Goal: Transaction & Acquisition: Purchase product/service

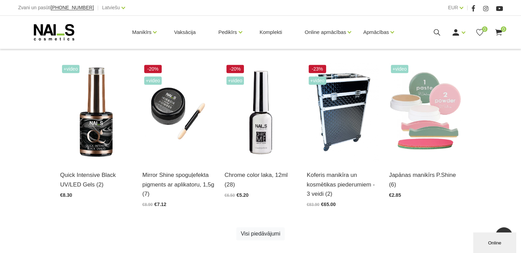
scroll to position [342, 0]
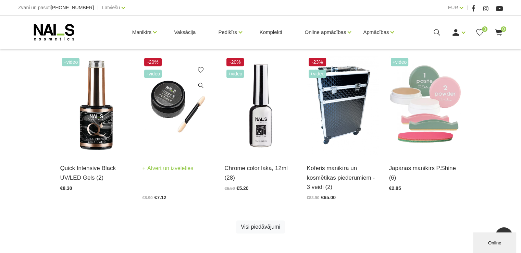
click at [156, 76] on span "+Video" at bounding box center [153, 74] width 18 height 8
click at [175, 105] on img at bounding box center [178, 105] width 72 height 99
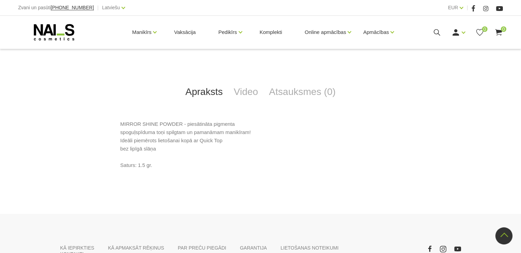
scroll to position [237, 0]
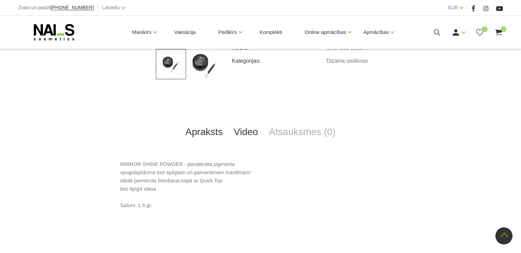
click at [245, 130] on link "Video" at bounding box center [245, 132] width 35 height 23
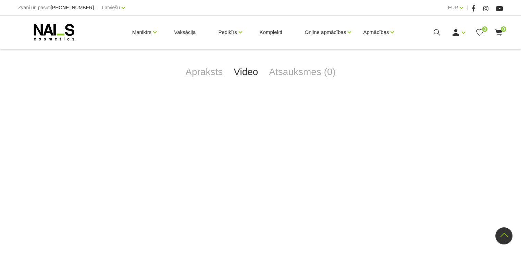
scroll to position [306, 0]
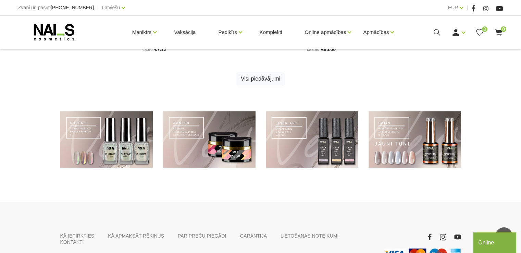
scroll to position [514, 0]
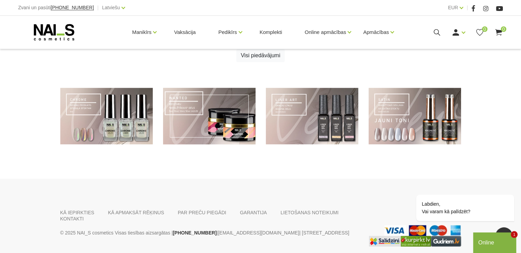
click at [223, 122] on link at bounding box center [209, 116] width 92 height 57
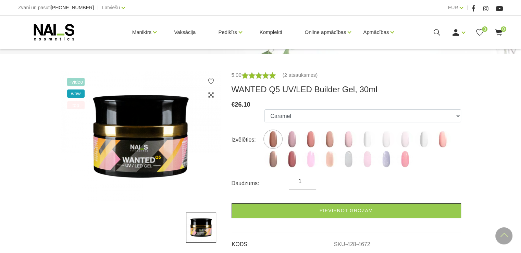
scroll to position [68, 0]
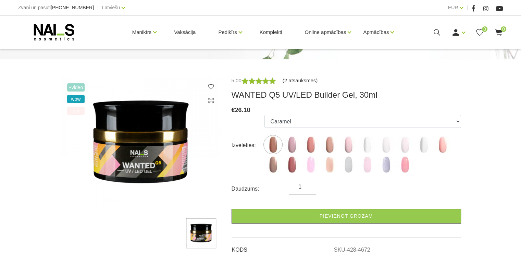
click at [289, 79] on link "(2 atsauksmes)" at bounding box center [300, 80] width 35 height 8
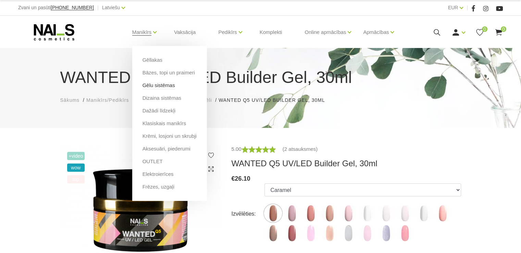
click at [155, 86] on link "Gēlu sistēmas" at bounding box center [158, 86] width 33 height 8
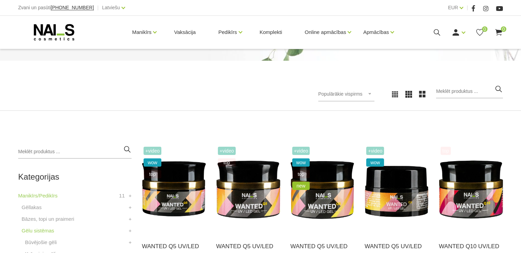
scroll to position [137, 0]
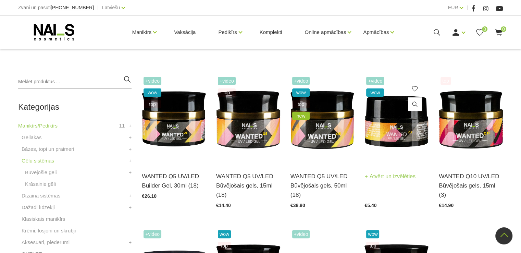
click at [399, 135] on img at bounding box center [396, 119] width 64 height 88
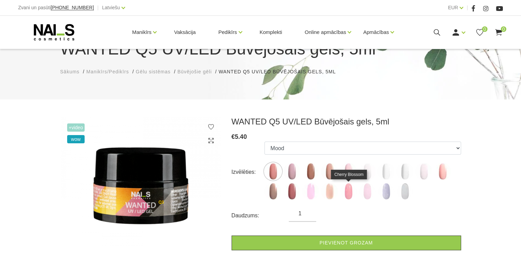
scroll to position [68, 0]
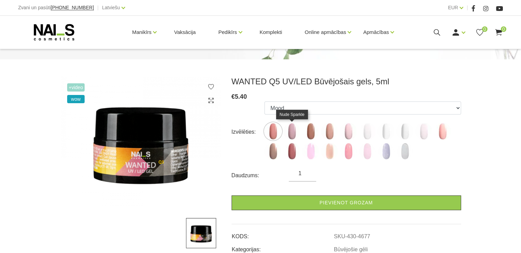
click at [292, 130] on img at bounding box center [291, 131] width 17 height 17
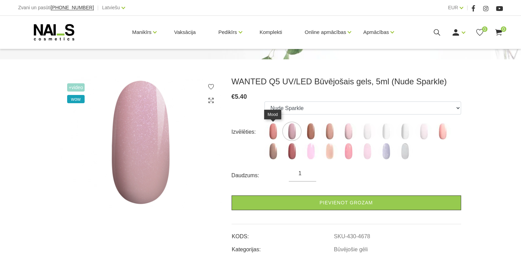
click at [277, 131] on img at bounding box center [272, 131] width 17 height 17
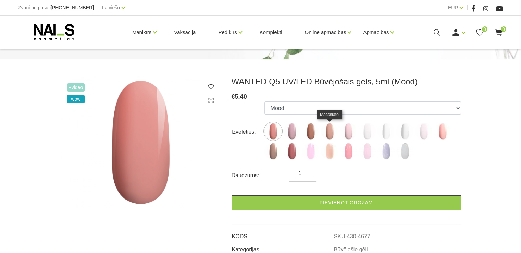
click at [323, 134] on img at bounding box center [329, 131] width 17 height 17
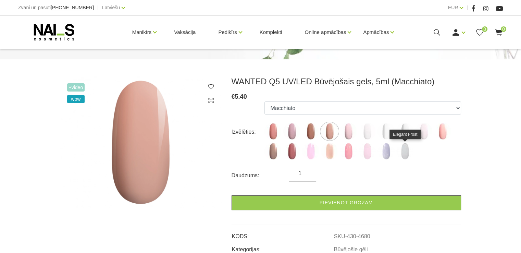
click at [401, 153] on img at bounding box center [404, 150] width 17 height 17
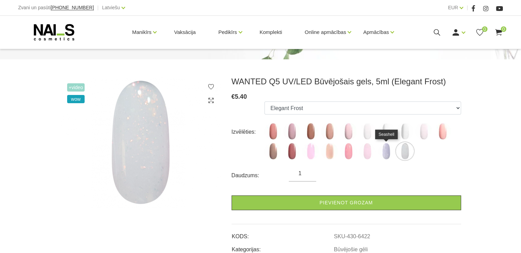
click at [387, 152] on img at bounding box center [385, 150] width 17 height 17
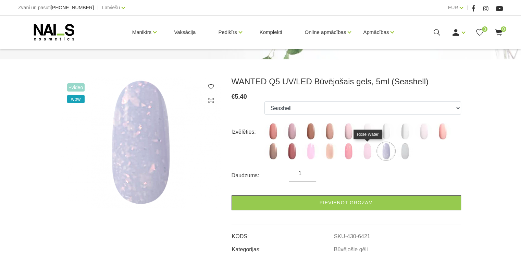
click at [369, 154] on img at bounding box center [367, 150] width 17 height 17
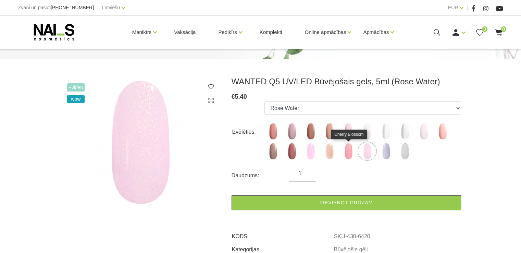
click at [349, 153] on img at bounding box center [348, 150] width 17 height 17
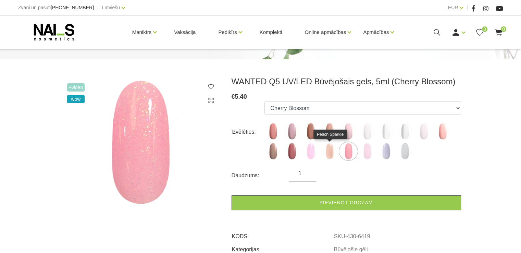
click at [329, 153] on img at bounding box center [329, 150] width 17 height 17
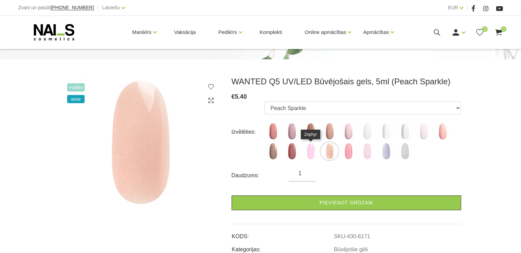
click at [312, 153] on img at bounding box center [310, 150] width 17 height 17
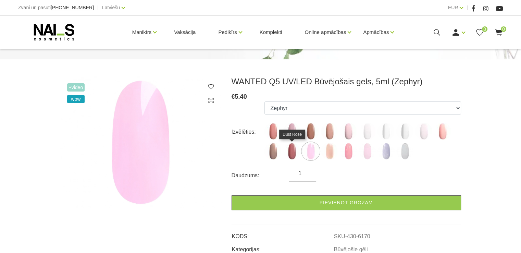
click at [293, 152] on img at bounding box center [291, 150] width 17 height 17
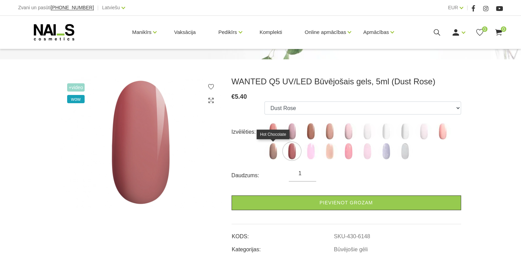
click at [272, 152] on img at bounding box center [272, 150] width 17 height 17
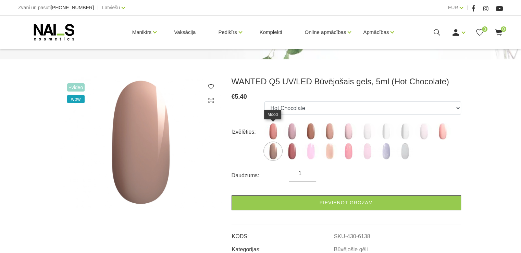
click at [275, 135] on img at bounding box center [272, 131] width 17 height 17
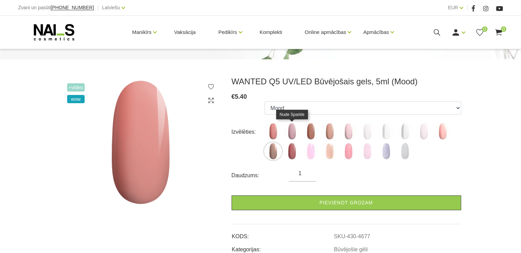
click at [292, 136] on img at bounding box center [291, 131] width 17 height 17
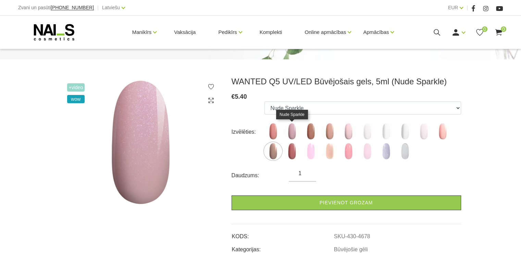
click at [293, 136] on img at bounding box center [291, 131] width 17 height 17
click at [291, 130] on img at bounding box center [291, 131] width 17 height 17
click at [290, 133] on img at bounding box center [291, 131] width 17 height 17
click at [440, 133] on img at bounding box center [442, 131] width 17 height 17
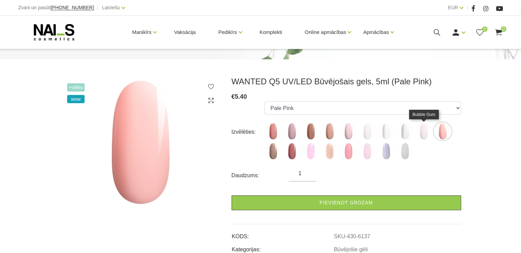
click at [425, 132] on img at bounding box center [423, 131] width 17 height 17
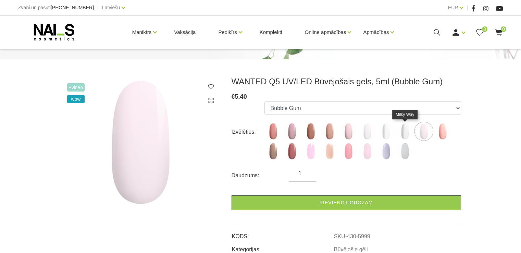
click at [404, 133] on img at bounding box center [404, 131] width 17 height 17
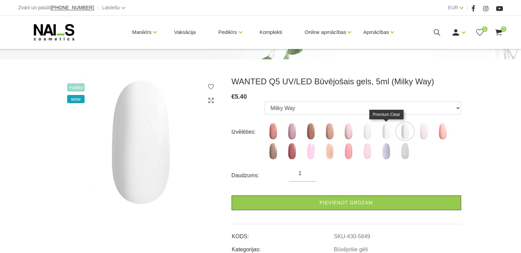
click at [388, 132] on img at bounding box center [385, 131] width 17 height 17
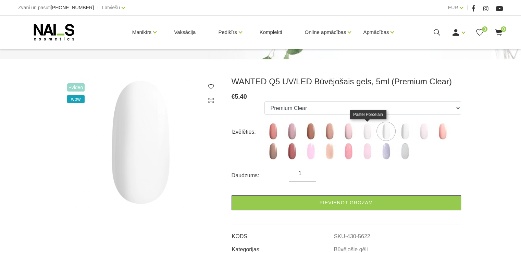
click at [369, 133] on img at bounding box center [367, 131] width 17 height 17
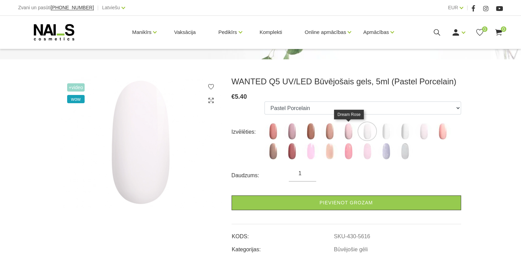
click at [347, 133] on img at bounding box center [348, 131] width 17 height 17
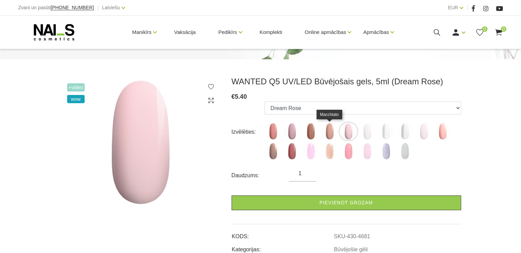
click at [329, 132] on img at bounding box center [329, 131] width 17 height 17
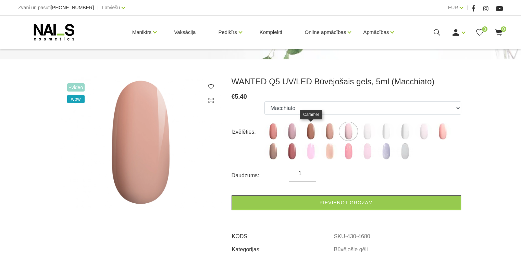
click at [312, 133] on img at bounding box center [310, 131] width 17 height 17
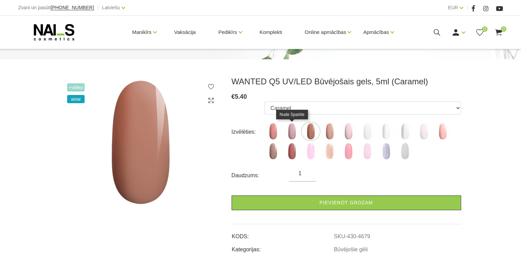
click at [290, 135] on img at bounding box center [291, 131] width 17 height 17
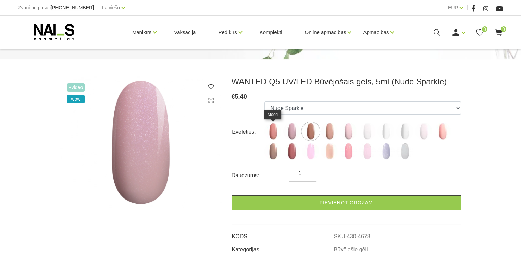
click at [272, 131] on img at bounding box center [272, 131] width 17 height 17
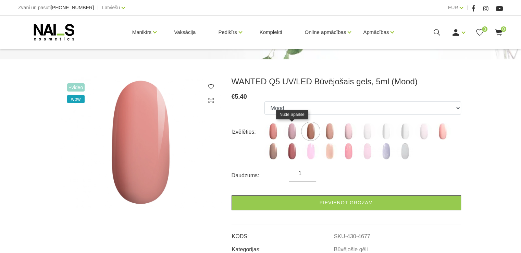
click at [289, 129] on img at bounding box center [291, 131] width 17 height 17
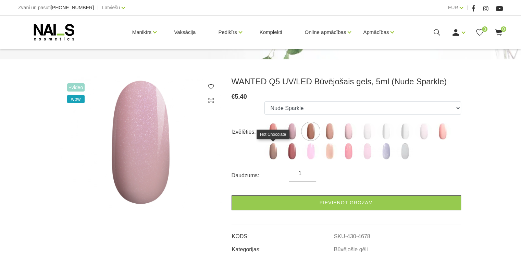
click at [272, 151] on img at bounding box center [272, 150] width 17 height 17
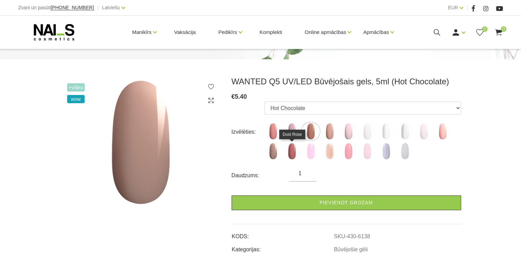
click at [292, 150] on img at bounding box center [291, 150] width 17 height 17
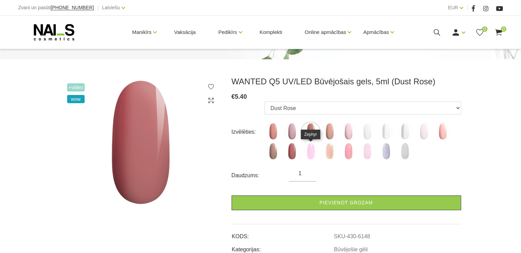
click at [308, 154] on img at bounding box center [310, 150] width 17 height 17
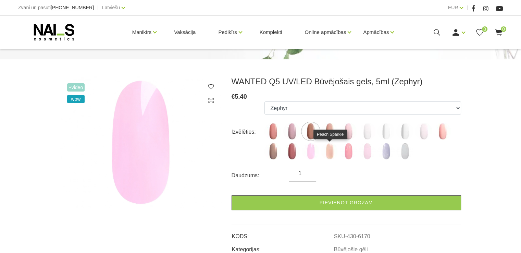
click at [326, 151] on img at bounding box center [329, 150] width 17 height 17
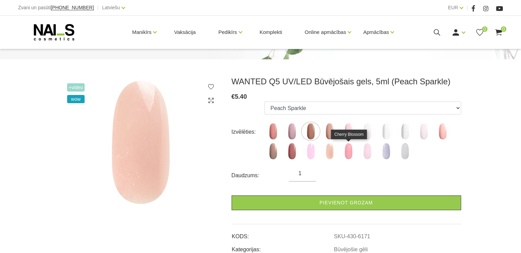
click at [349, 150] on img at bounding box center [348, 150] width 17 height 17
select select "6419"
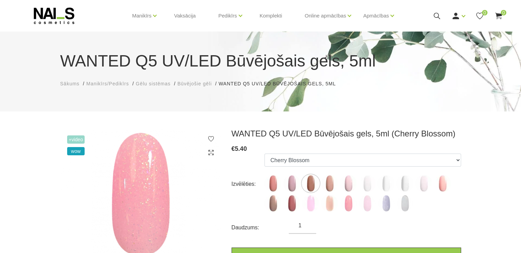
scroll to position [6, 0]
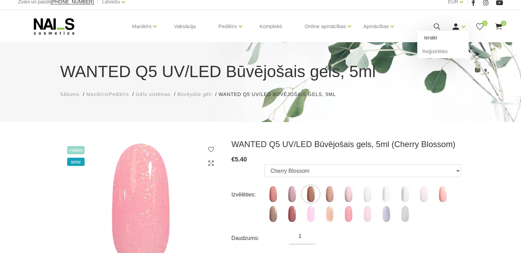
click at [433, 37] on link "Ienākt" at bounding box center [442, 38] width 51 height 14
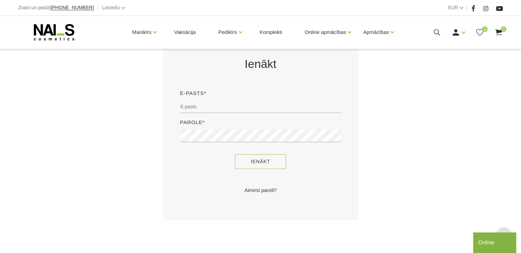
scroll to position [171, 0]
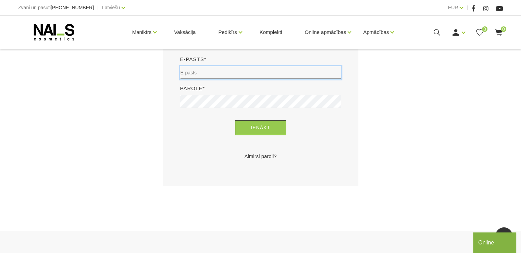
click at [240, 75] on input "email" at bounding box center [260, 72] width 161 height 13
type input "[PERSON_NAME][EMAIL_ADDRESS][DOMAIN_NAME]"
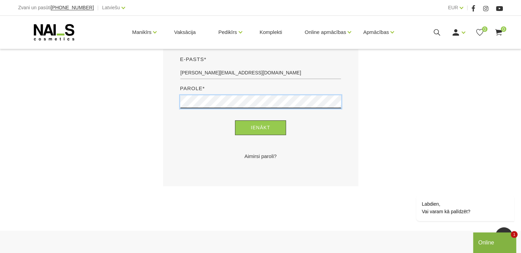
click at [235, 120] on button "Ienākt" at bounding box center [260, 127] width 51 height 15
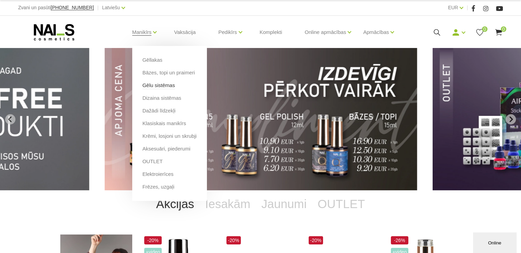
click at [152, 85] on link "Gēlu sistēmas" at bounding box center [158, 86] width 33 height 8
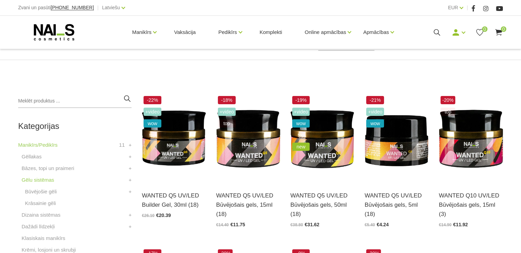
scroll to position [171, 0]
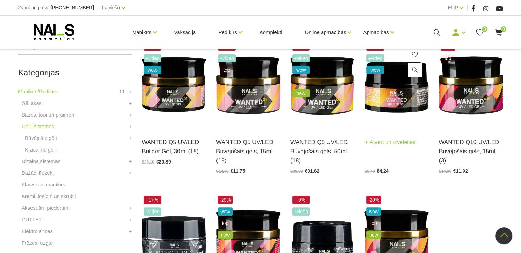
click at [391, 84] on img at bounding box center [396, 85] width 64 height 88
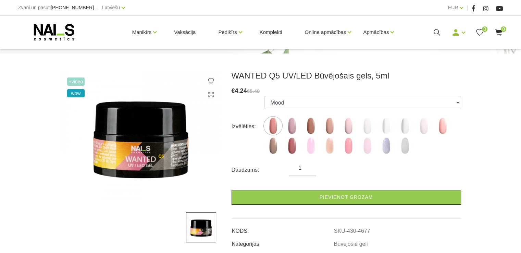
scroll to position [34, 0]
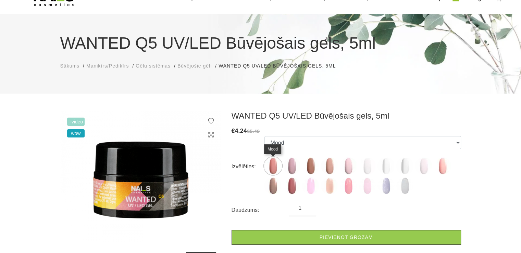
click at [272, 164] on img at bounding box center [272, 165] width 17 height 17
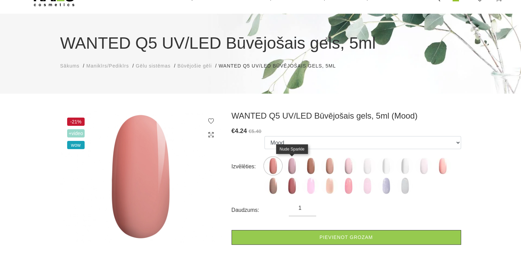
click at [293, 164] on img at bounding box center [291, 165] width 17 height 17
select select "4678"
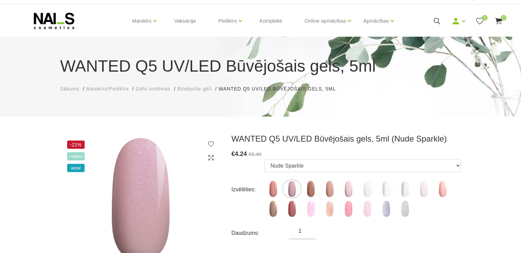
scroll to position [0, 0]
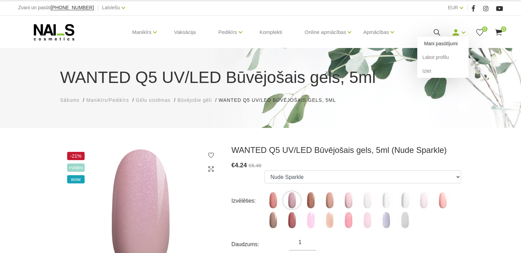
click at [450, 42] on link "Mani pasūtījumi" at bounding box center [442, 44] width 51 height 14
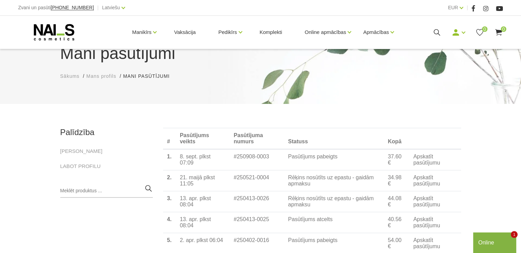
scroll to position [68, 0]
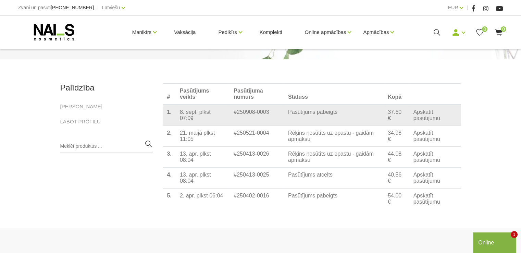
click at [426, 116] on link "Apskatīt pasūtījumu" at bounding box center [434, 115] width 43 height 12
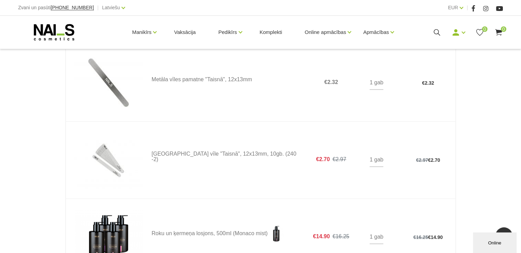
scroll to position [479, 0]
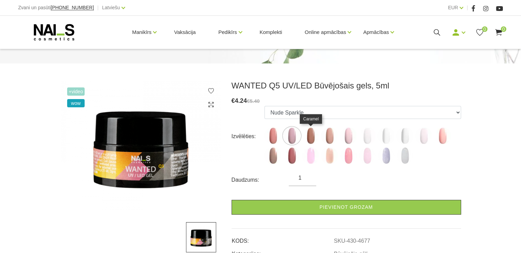
scroll to position [68, 0]
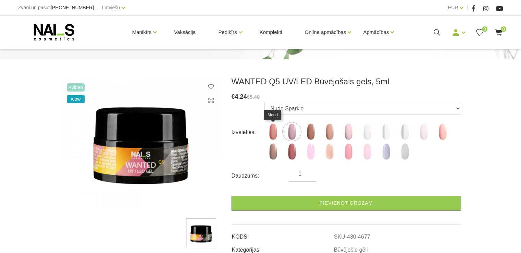
click at [273, 133] on img at bounding box center [272, 131] width 17 height 17
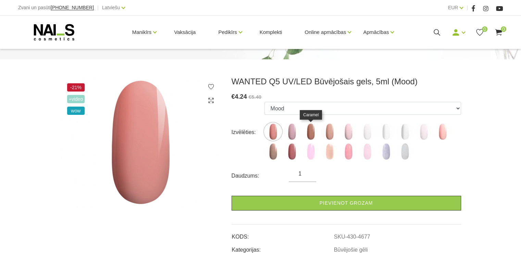
click at [310, 133] on img at bounding box center [310, 131] width 17 height 17
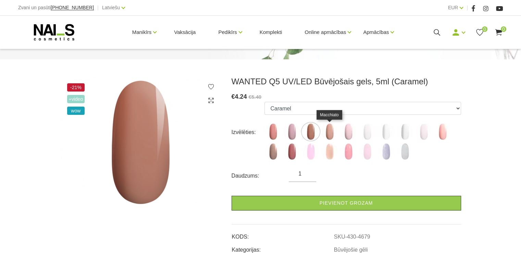
click at [329, 135] on img at bounding box center [329, 131] width 17 height 17
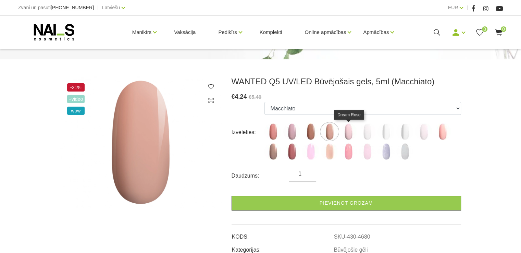
click at [352, 133] on img at bounding box center [348, 131] width 17 height 17
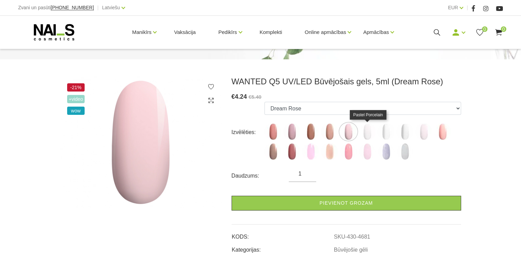
click at [369, 135] on img at bounding box center [367, 131] width 17 height 17
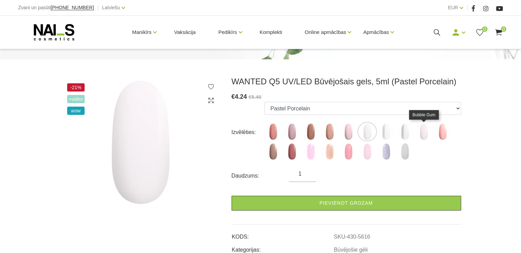
click at [425, 135] on img at bounding box center [423, 131] width 17 height 17
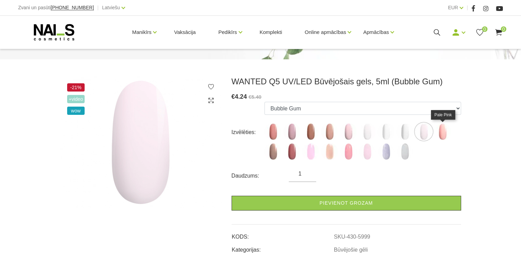
click at [444, 134] on img at bounding box center [442, 131] width 17 height 17
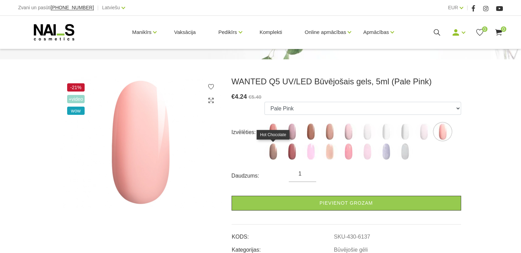
click at [273, 154] on img at bounding box center [272, 151] width 17 height 17
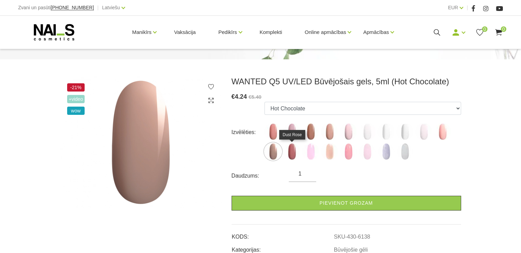
click at [295, 152] on img at bounding box center [291, 151] width 17 height 17
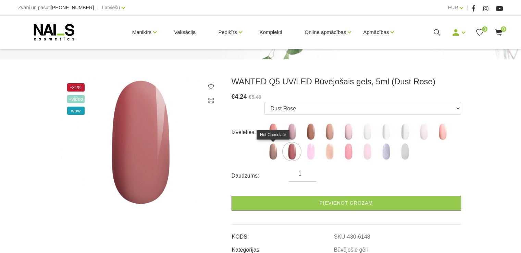
click at [274, 154] on img at bounding box center [272, 151] width 17 height 17
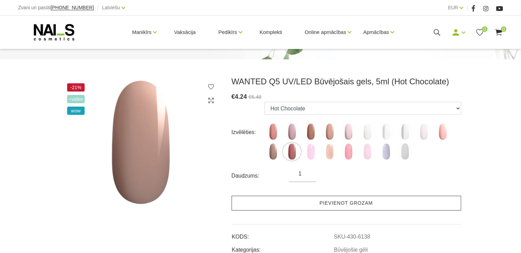
click at [297, 201] on link "Pievienot grozam" at bounding box center [346, 203] width 229 height 15
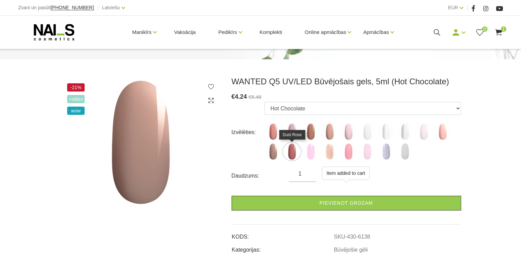
click at [293, 155] on img at bounding box center [291, 151] width 17 height 17
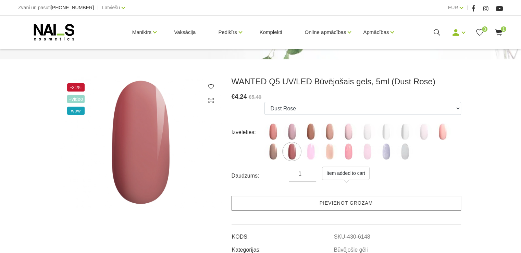
click at [298, 202] on link "Pievienot grozam" at bounding box center [346, 203] width 229 height 15
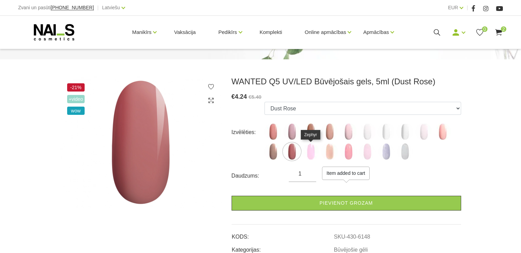
click at [310, 154] on img at bounding box center [310, 151] width 17 height 17
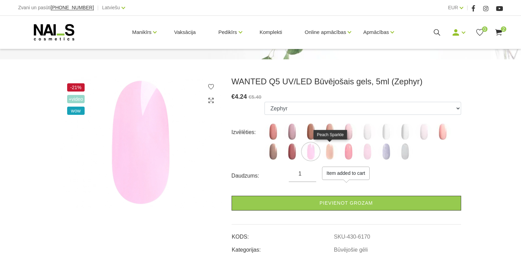
click at [329, 152] on img at bounding box center [329, 151] width 17 height 17
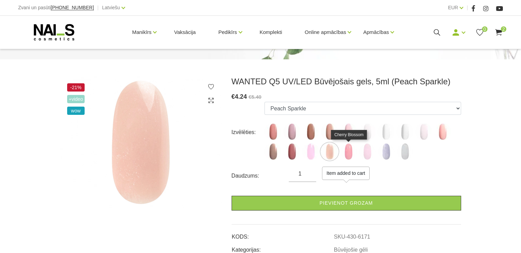
click at [346, 152] on img at bounding box center [348, 151] width 17 height 17
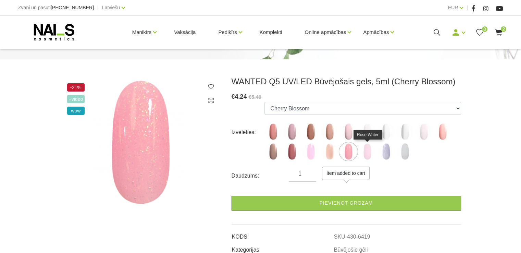
click at [370, 151] on img at bounding box center [367, 151] width 17 height 17
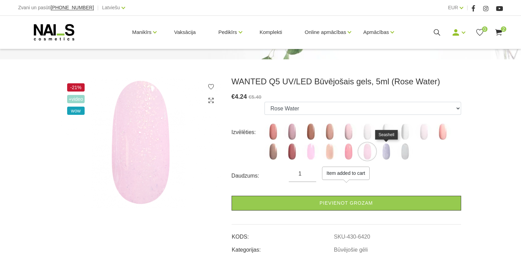
click at [386, 153] on img at bounding box center [385, 151] width 17 height 17
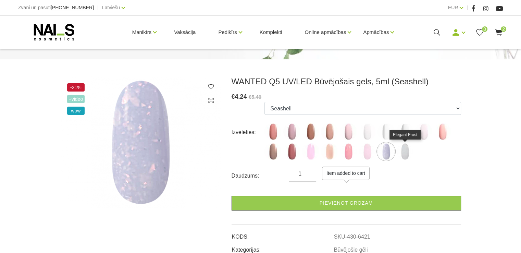
click at [405, 152] on img at bounding box center [404, 151] width 17 height 17
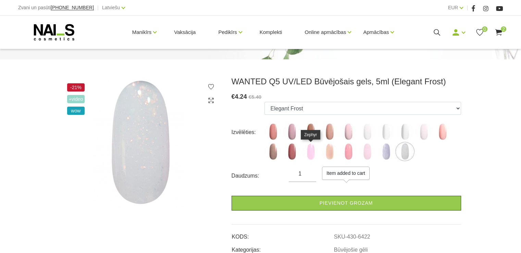
click at [313, 154] on img at bounding box center [310, 151] width 17 height 17
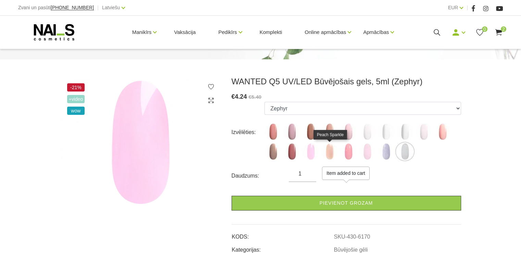
click at [327, 153] on img at bounding box center [329, 151] width 17 height 17
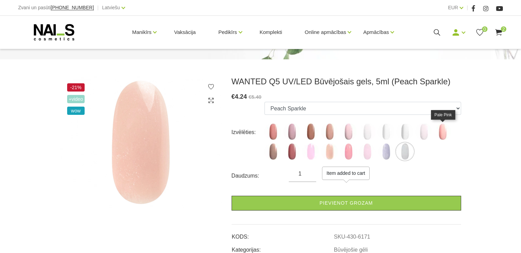
click at [443, 133] on img at bounding box center [442, 131] width 17 height 17
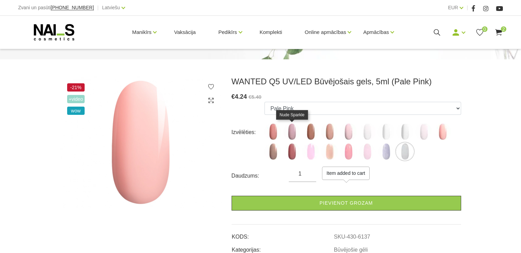
click at [294, 135] on img at bounding box center [291, 131] width 17 height 17
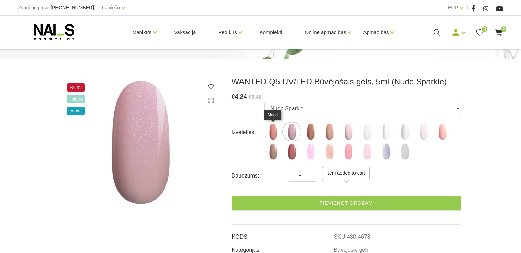
click at [274, 129] on img at bounding box center [272, 131] width 17 height 17
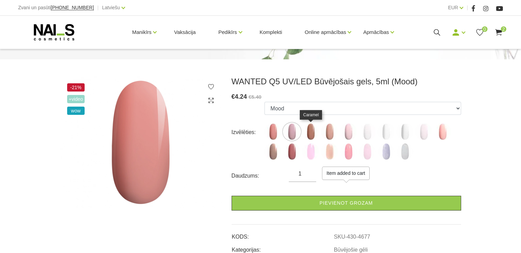
click at [312, 134] on img at bounding box center [310, 131] width 17 height 17
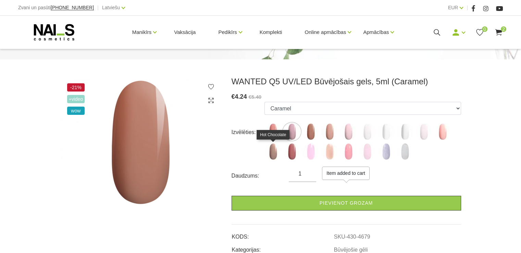
click at [273, 155] on img at bounding box center [272, 151] width 17 height 17
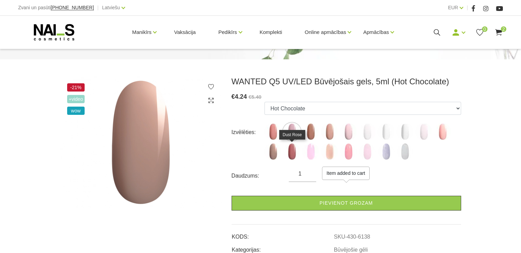
click at [290, 150] on img at bounding box center [291, 151] width 17 height 17
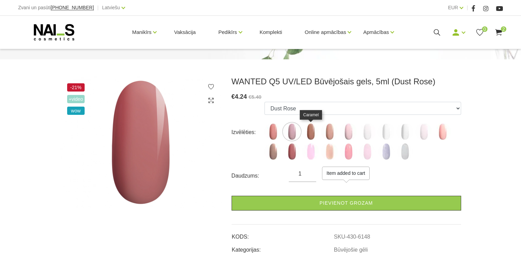
click at [312, 131] on img at bounding box center [310, 131] width 17 height 17
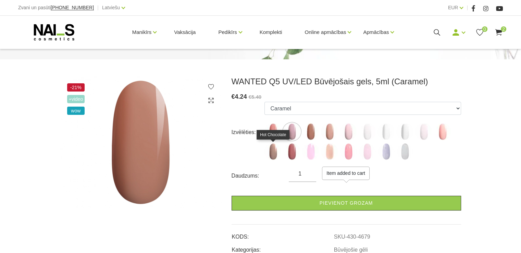
click at [275, 158] on img at bounding box center [272, 151] width 17 height 17
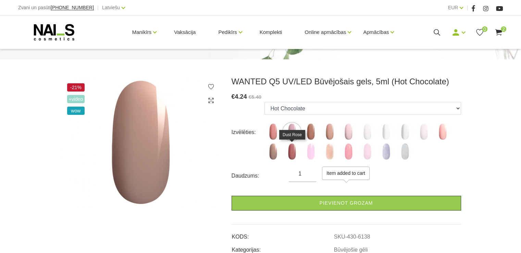
click at [290, 152] on img at bounding box center [291, 151] width 17 height 17
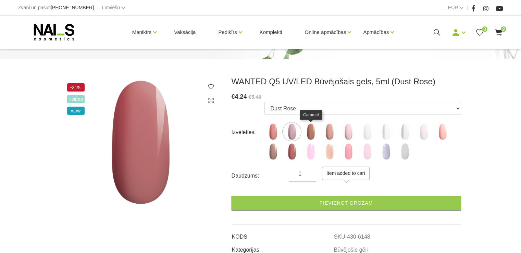
click at [311, 136] on img at bounding box center [310, 131] width 17 height 17
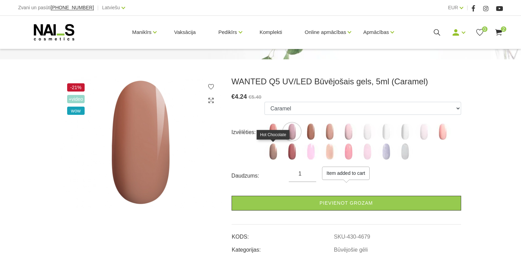
click at [271, 155] on img at bounding box center [272, 151] width 17 height 17
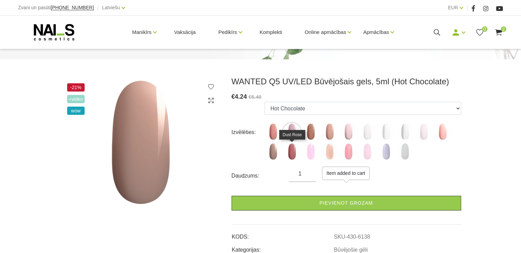
click at [290, 152] on img at bounding box center [291, 151] width 17 height 17
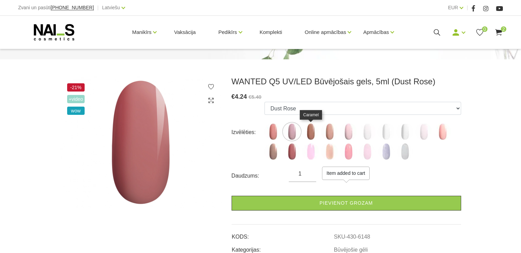
click at [312, 133] on img at bounding box center [310, 131] width 17 height 17
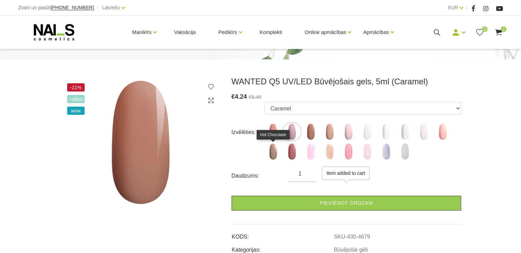
click at [271, 151] on img at bounding box center [272, 151] width 17 height 17
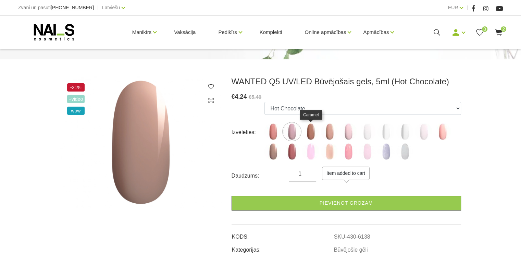
click at [313, 130] on img at bounding box center [310, 131] width 17 height 17
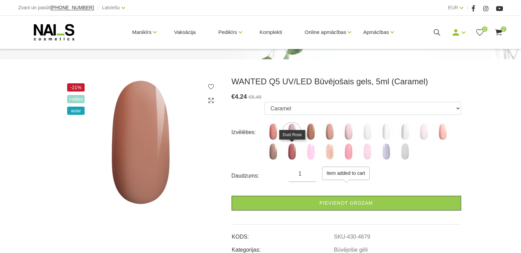
click at [292, 151] on img at bounding box center [291, 151] width 17 height 17
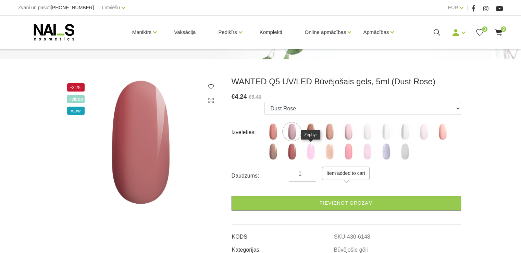
click at [308, 153] on img at bounding box center [310, 151] width 17 height 17
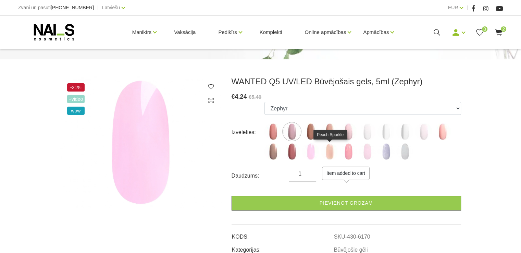
click at [329, 153] on img at bounding box center [329, 151] width 17 height 17
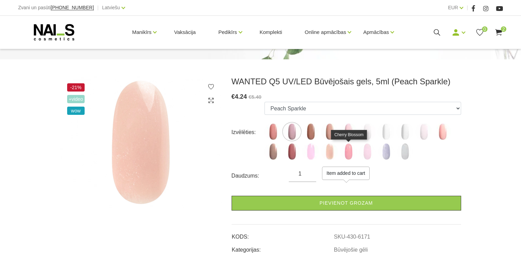
click at [345, 153] on img at bounding box center [348, 151] width 17 height 17
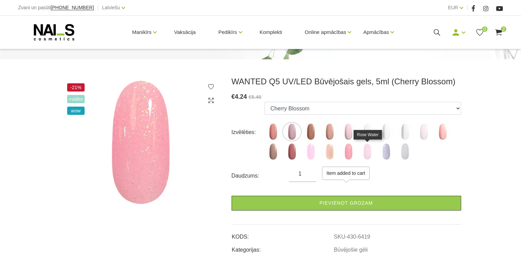
click at [367, 154] on img at bounding box center [367, 151] width 17 height 17
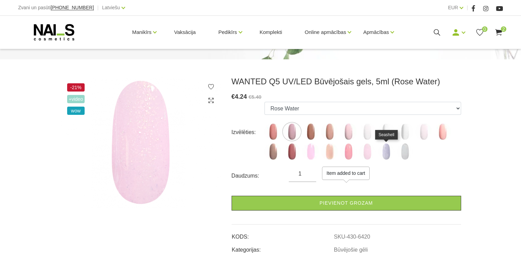
click at [385, 152] on img at bounding box center [385, 151] width 17 height 17
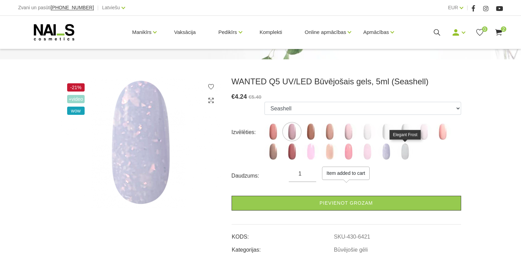
click at [407, 154] on img at bounding box center [404, 151] width 17 height 17
select select "6422"
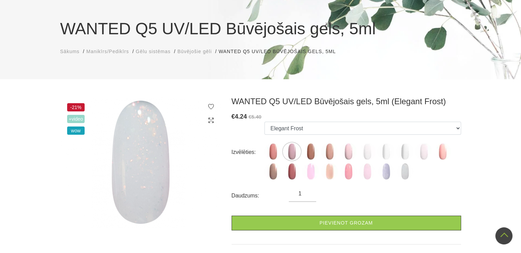
scroll to position [0, 0]
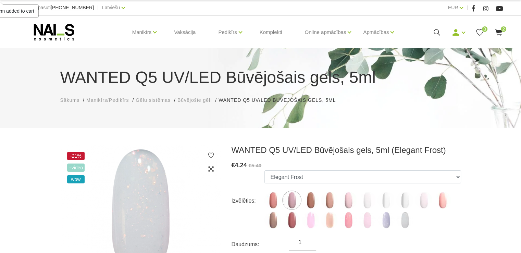
click at [200, 99] on span "Būvējošie gēli" at bounding box center [194, 99] width 34 height 5
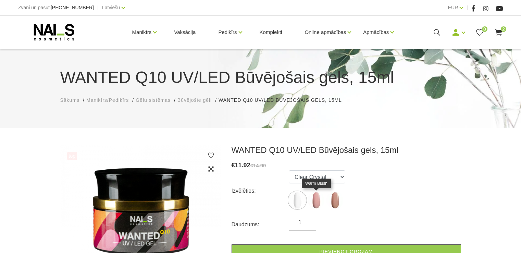
scroll to position [68, 0]
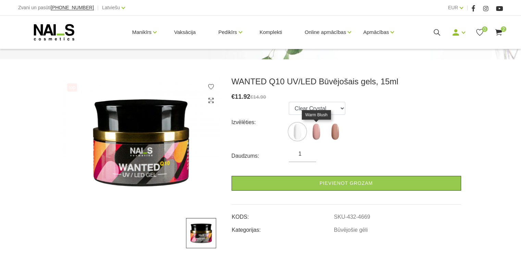
click at [317, 132] on img at bounding box center [316, 131] width 17 height 17
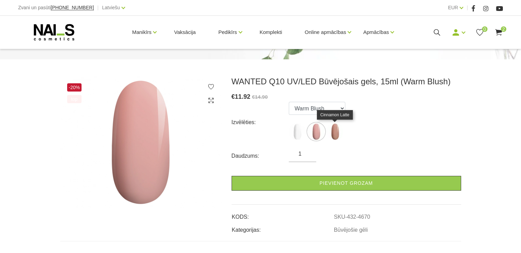
click at [336, 134] on img at bounding box center [334, 131] width 17 height 17
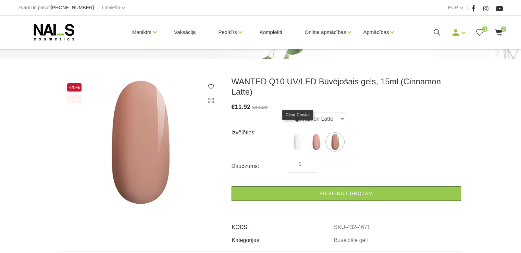
click at [296, 133] on img at bounding box center [297, 141] width 17 height 17
select select "4669"
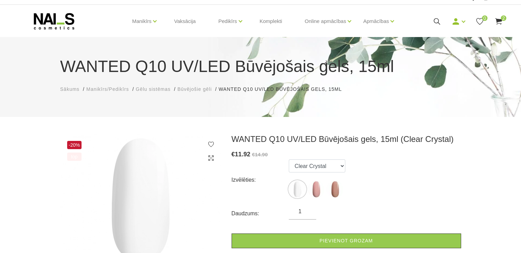
scroll to position [0, 0]
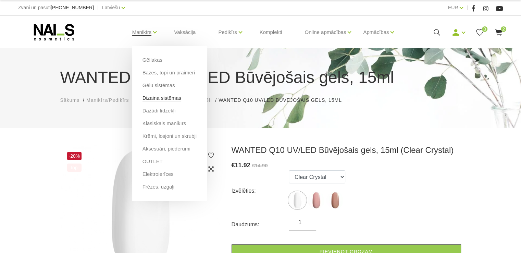
click at [158, 98] on link "Dizaina sistēmas" at bounding box center [161, 98] width 39 height 8
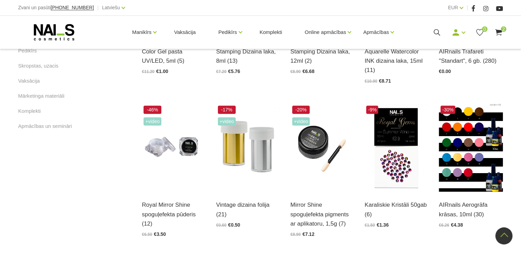
scroll to position [411, 0]
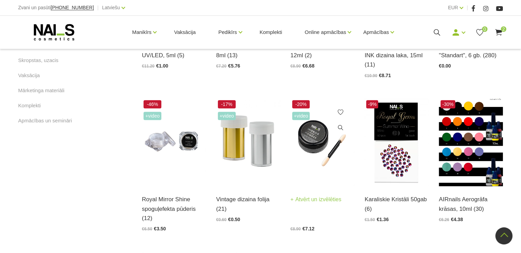
click at [312, 147] on img at bounding box center [322, 142] width 64 height 88
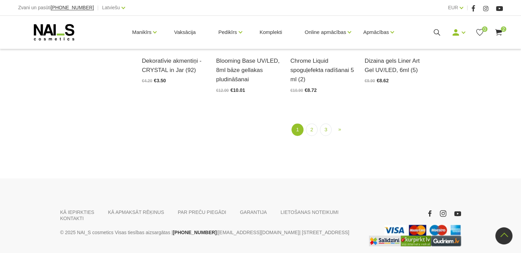
scroll to position [856, 0]
click at [310, 130] on link "2" at bounding box center [312, 129] width 12 height 13
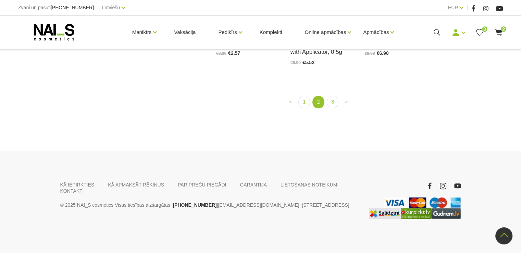
scroll to position [790, 0]
click at [332, 108] on link "3" at bounding box center [333, 102] width 12 height 13
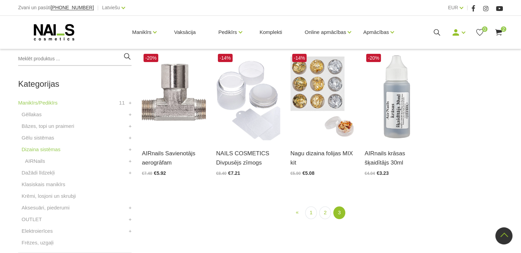
scroll to position [140, 0]
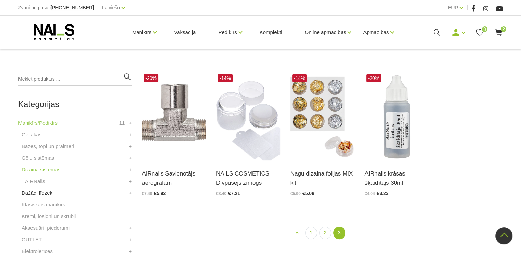
click at [49, 192] on link "Dažādi līdzekļi" at bounding box center [38, 193] width 33 height 8
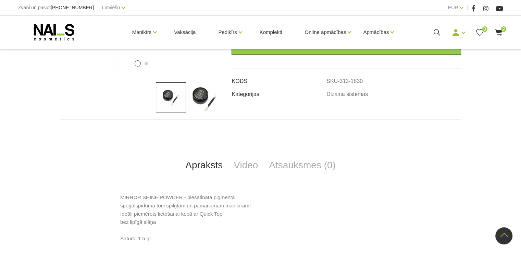
scroll to position [203, 0]
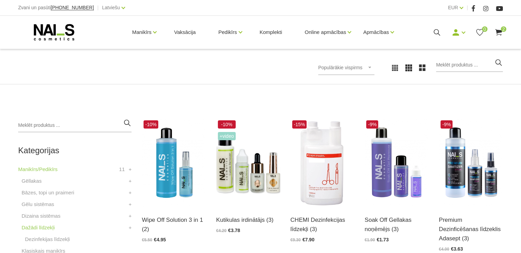
scroll to position [103, 0]
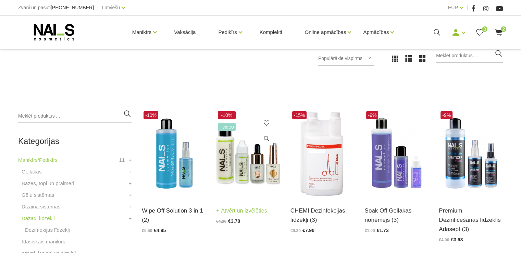
click at [236, 172] on img at bounding box center [248, 153] width 64 height 88
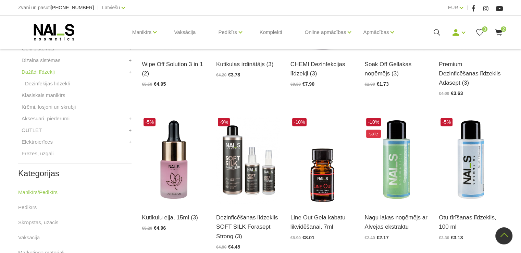
scroll to position [274, 0]
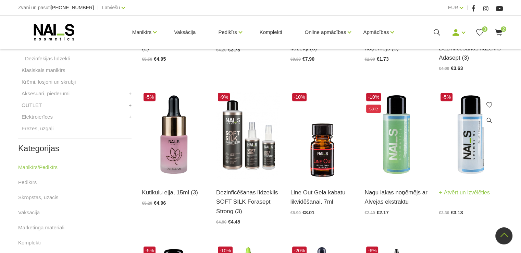
click at [467, 117] on img at bounding box center [471, 135] width 64 height 88
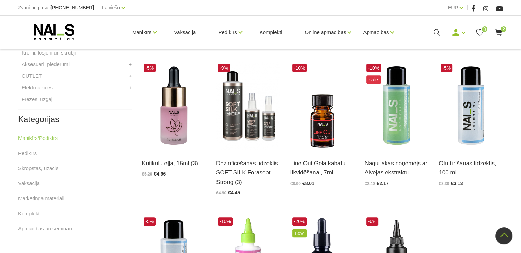
scroll to position [200, 0]
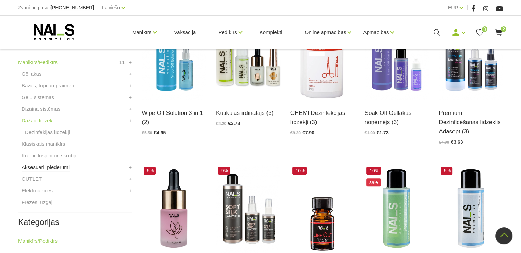
click at [50, 168] on link "Aksesuāri, piederumi" at bounding box center [46, 167] width 48 height 8
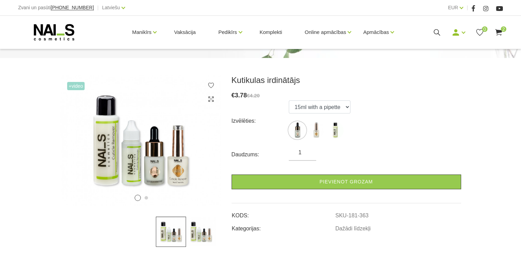
scroll to position [103, 0]
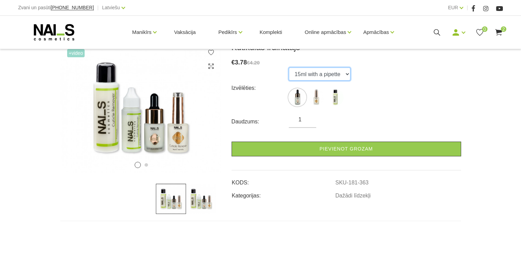
click at [347, 73] on select "15ml with a pipette 15ml with a brush 100ml" at bounding box center [320, 73] width 62 height 13
click at [289, 67] on select "15ml with a pipette 15ml with a brush 100ml" at bounding box center [320, 73] width 62 height 13
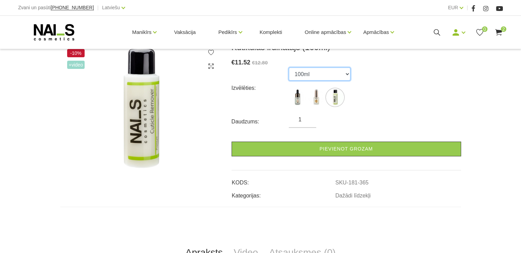
click at [347, 74] on select "15ml with a pipette 15ml with a brush 100ml" at bounding box center [320, 73] width 62 height 13
click at [289, 67] on select "15ml with a pipette 15ml with a brush 100ml" at bounding box center [320, 73] width 62 height 13
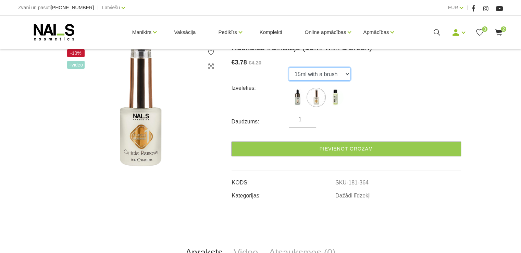
click at [346, 73] on select "15ml with a pipette 15ml with a brush 100ml" at bounding box center [320, 73] width 62 height 13
click at [289, 67] on select "15ml with a pipette 15ml with a brush 100ml" at bounding box center [320, 73] width 62 height 13
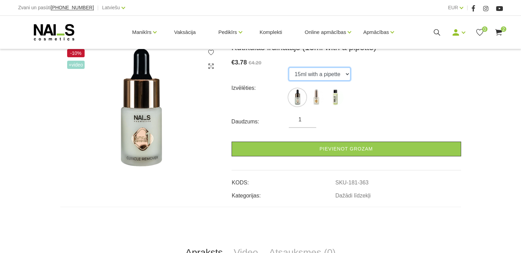
click at [347, 74] on select "15ml with a pipette 15ml with a brush 100ml" at bounding box center [320, 73] width 62 height 13
select select "365"
click at [289, 67] on select "15ml with a pipette 15ml with a brush 100ml" at bounding box center [320, 73] width 62 height 13
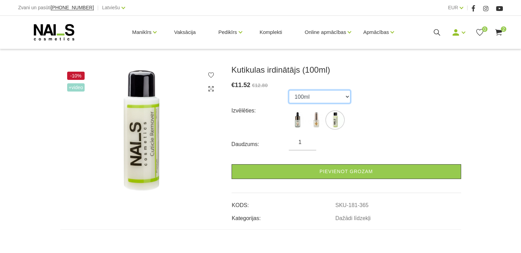
scroll to position [68, 0]
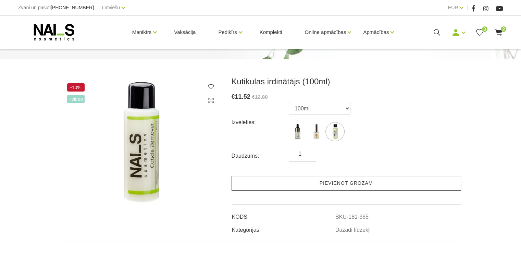
click at [338, 183] on link "Pievienot grozam" at bounding box center [346, 183] width 229 height 15
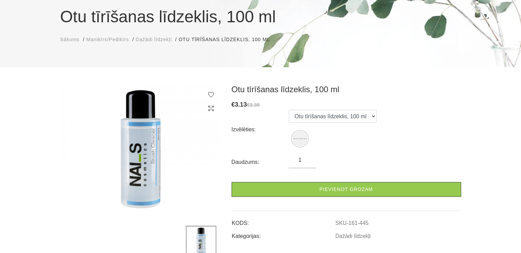
scroll to position [68, 0]
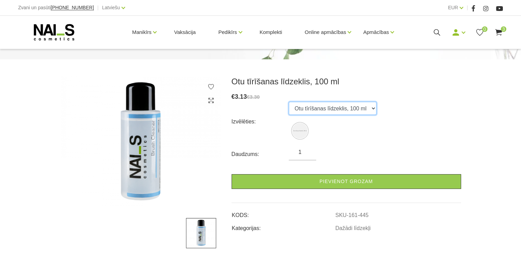
click at [372, 110] on select "Otu tīrīšanas līdzeklis, 100 ml" at bounding box center [333, 108] width 88 height 13
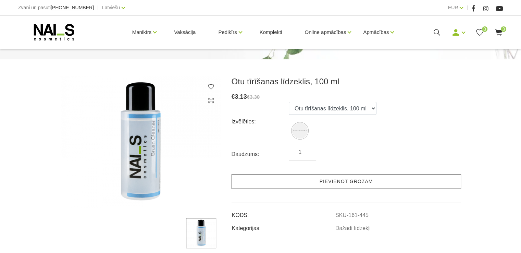
click at [366, 178] on link "Pievienot grozam" at bounding box center [346, 181] width 229 height 15
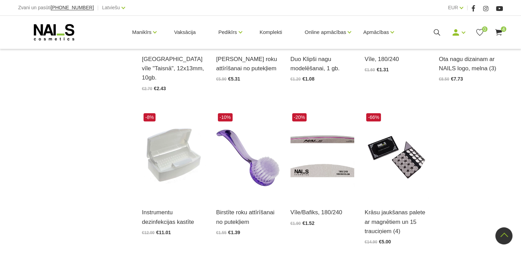
scroll to position [788, 0]
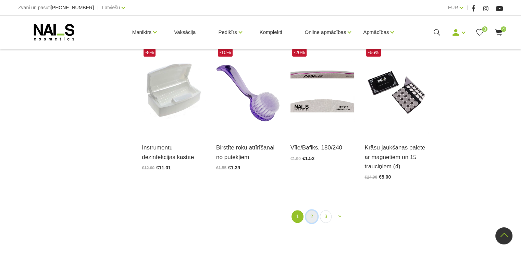
click at [311, 210] on link "2" at bounding box center [312, 216] width 12 height 13
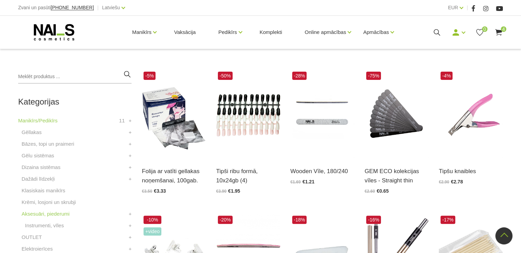
scroll to position [140, 0]
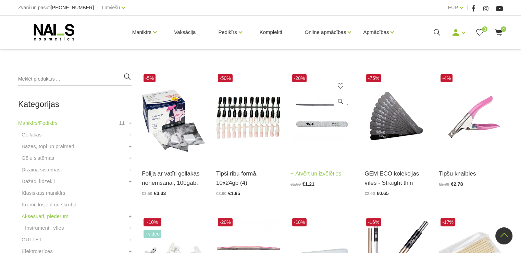
click at [322, 123] on img at bounding box center [322, 116] width 64 height 88
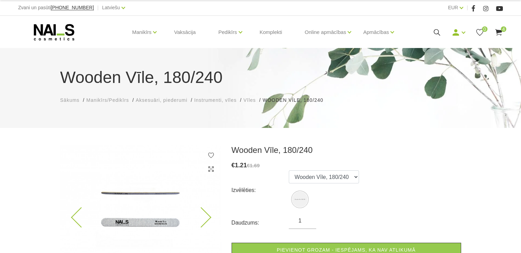
click at [153, 195] on img at bounding box center [140, 210] width 161 height 131
click at [209, 167] on use at bounding box center [210, 168] width 5 height 5
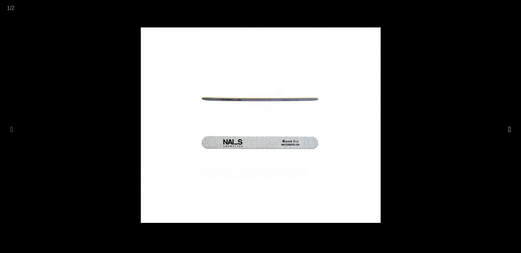
click at [505, 131] on button at bounding box center [509, 129] width 10 height 13
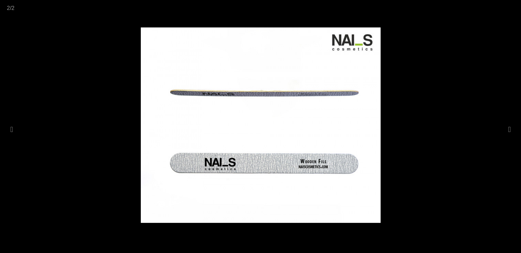
drag, startPoint x: 22, startPoint y: 53, endPoint x: 22, endPoint y: 46, distance: 7.2
click at [22, 52] on div at bounding box center [260, 126] width 521 height 253
click at [441, 52] on div at bounding box center [260, 126] width 521 height 253
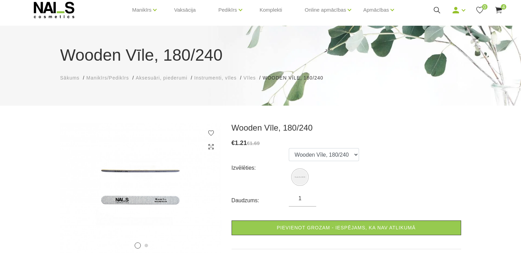
scroll to position [34, 0]
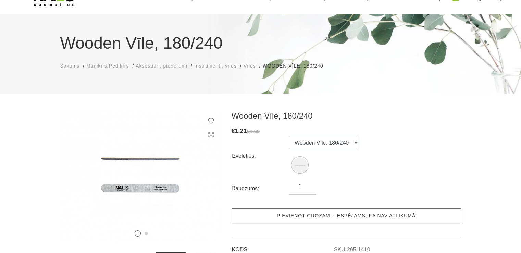
click at [310, 216] on link "Pievienot grozam - iespējams, ka nav atlikumā" at bounding box center [346, 215] width 229 height 15
